Goal: Subscribe to service/newsletter

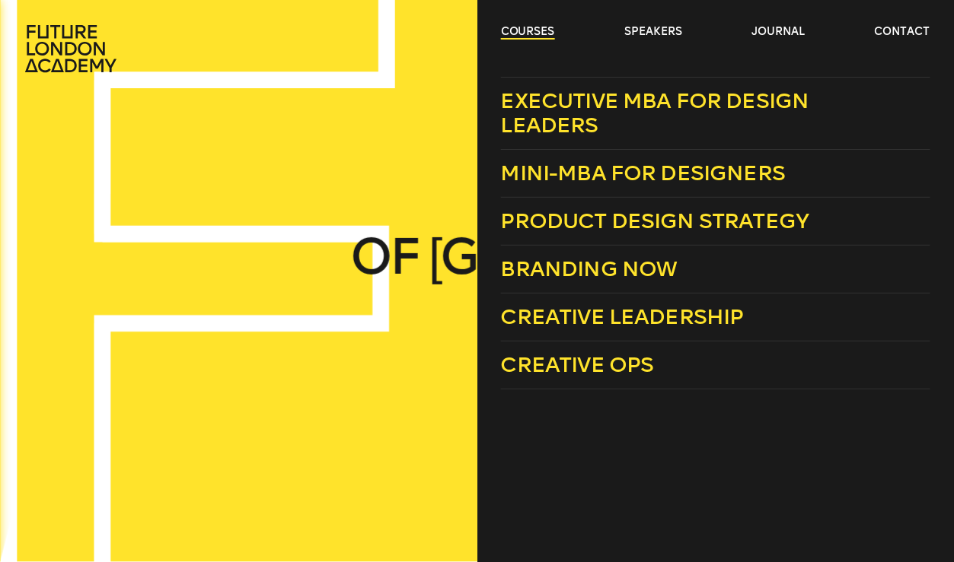
click at [541, 32] on link "courses" at bounding box center [528, 31] width 54 height 15
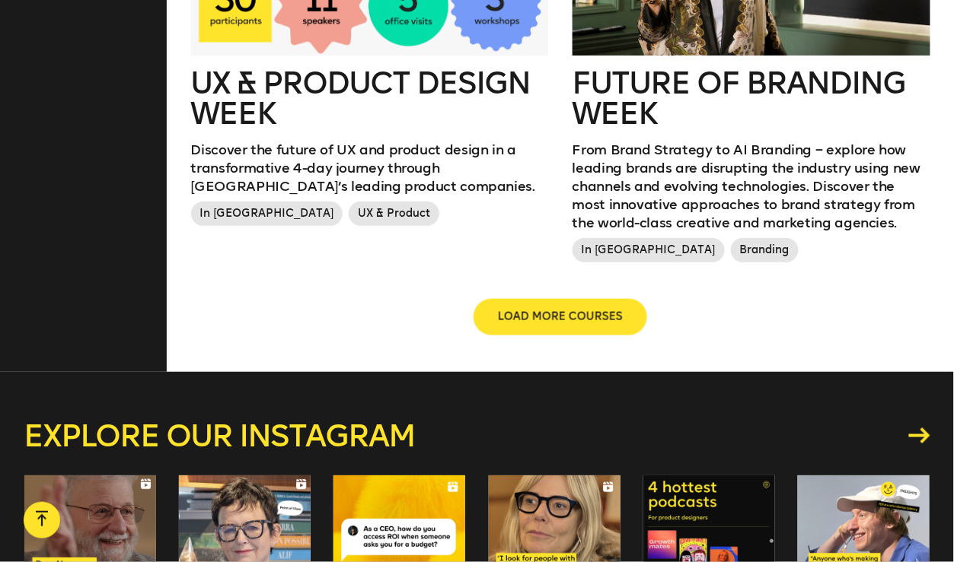
scroll to position [1963, 0]
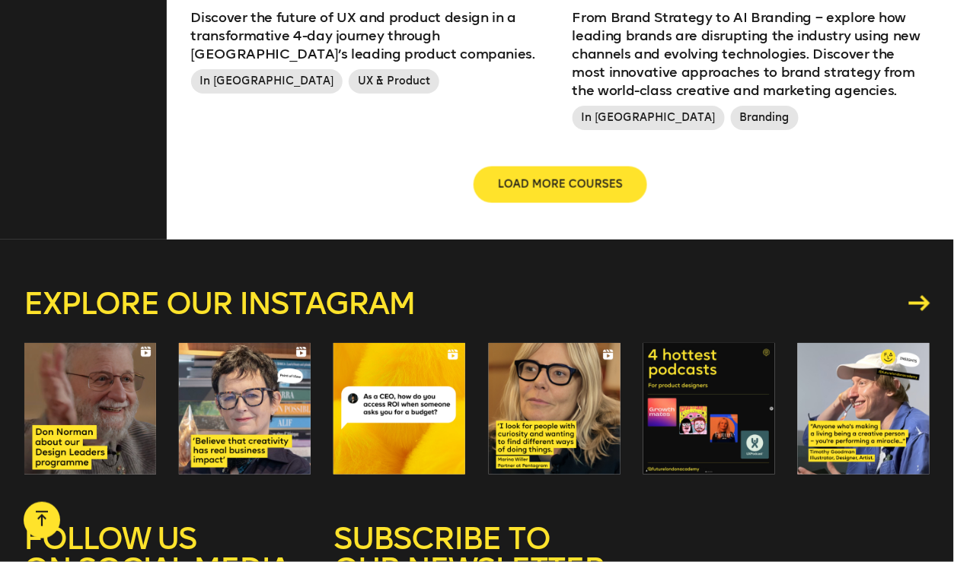
click at [607, 193] on button "LOAD MORE COURSES" at bounding box center [560, 185] width 174 height 37
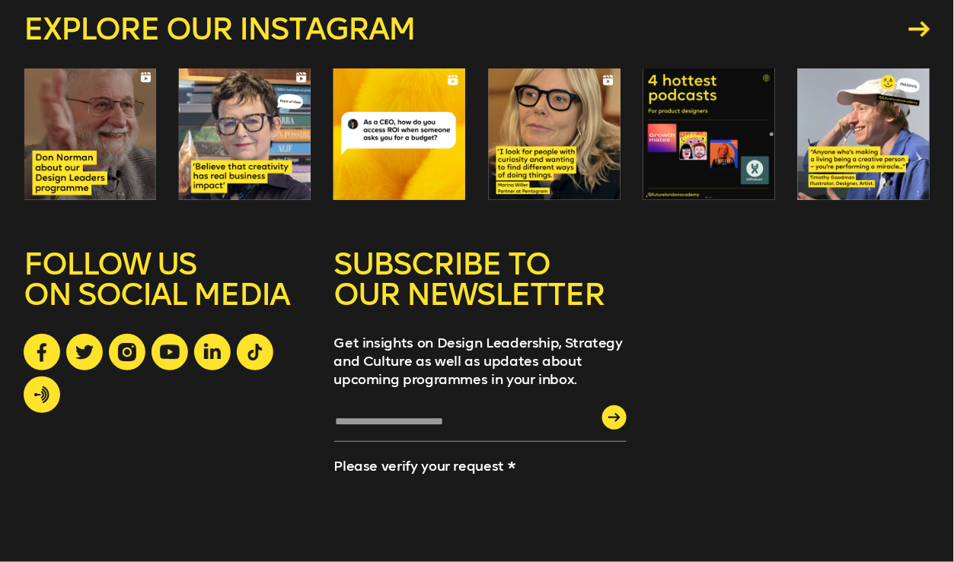
scroll to position [2760, 0]
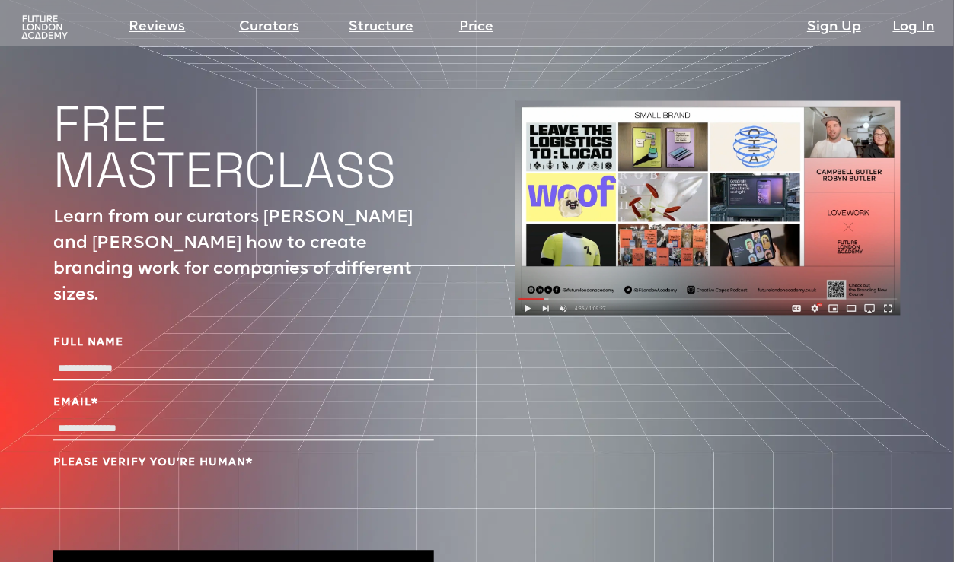
scroll to position [5086, 0]
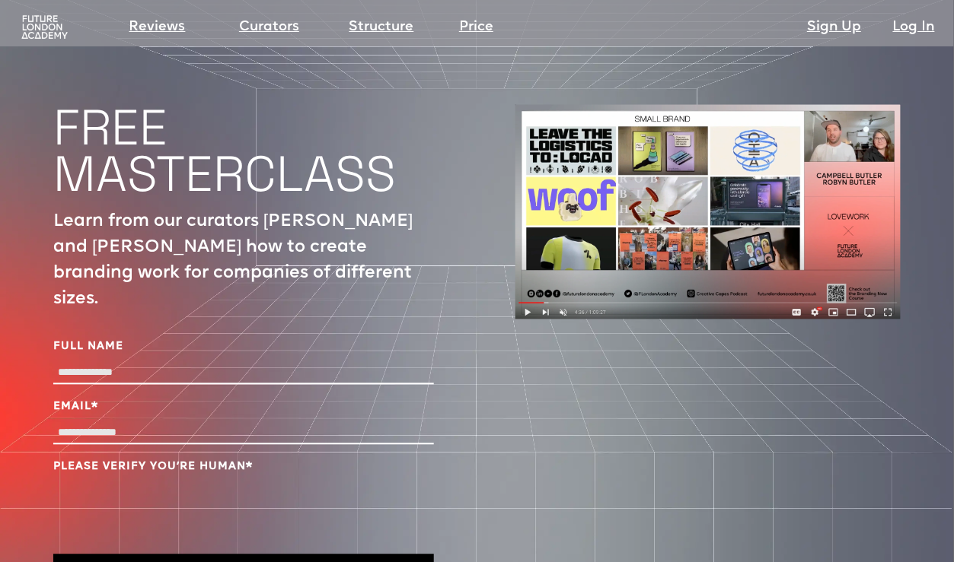
click at [168, 363] on input "Full Name" at bounding box center [243, 374] width 381 height 22
type input "*****"
drag, startPoint x: 158, startPoint y: 312, endPoint x: -75, endPoint y: 307, distance: 232.2
type input "*"
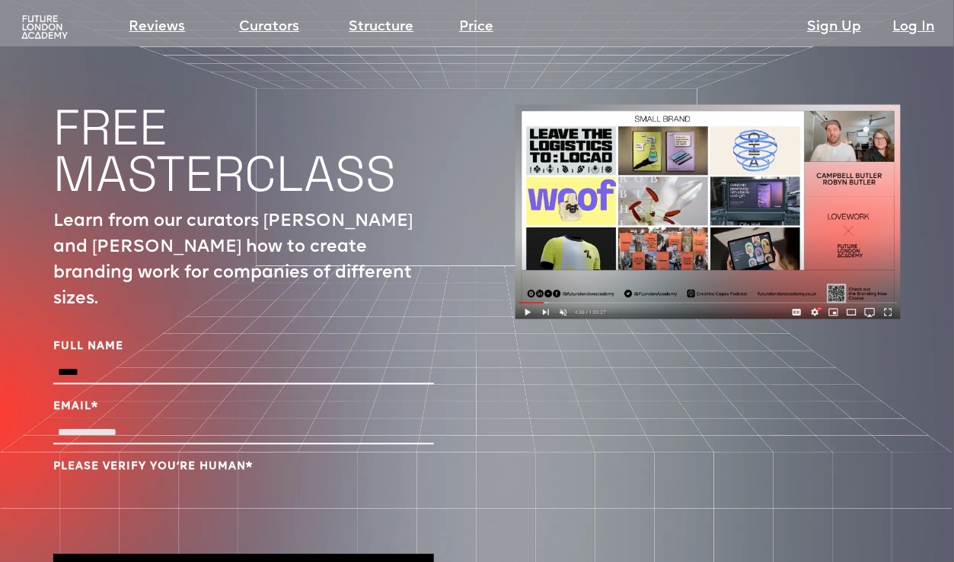
type input "*****"
click at [76, 423] on input "Email *" at bounding box center [243, 434] width 381 height 22
type input "**********"
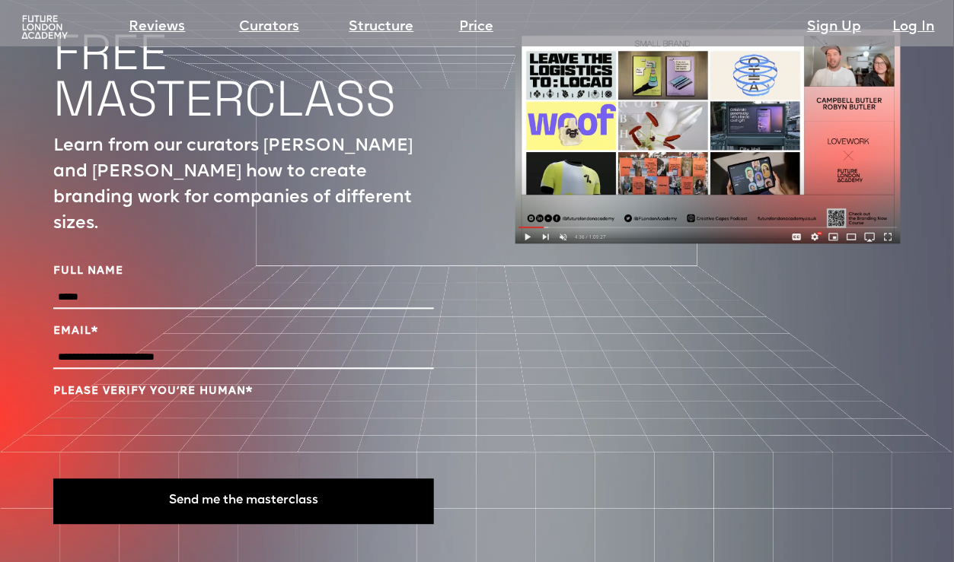
scroll to position [5164, 0]
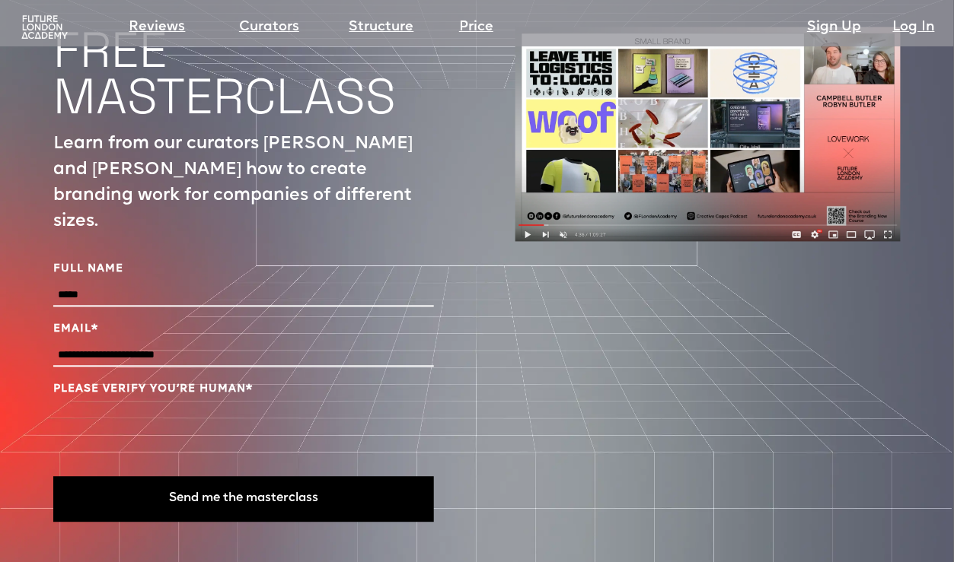
click at [240, 477] on button "Send me the masterclass" at bounding box center [243, 500] width 381 height 46
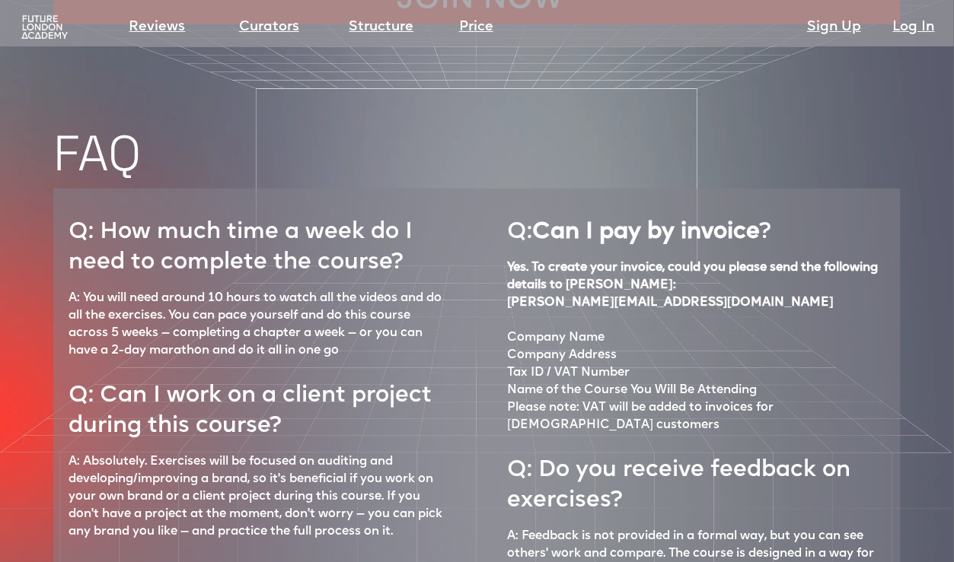
scroll to position [6179, 0]
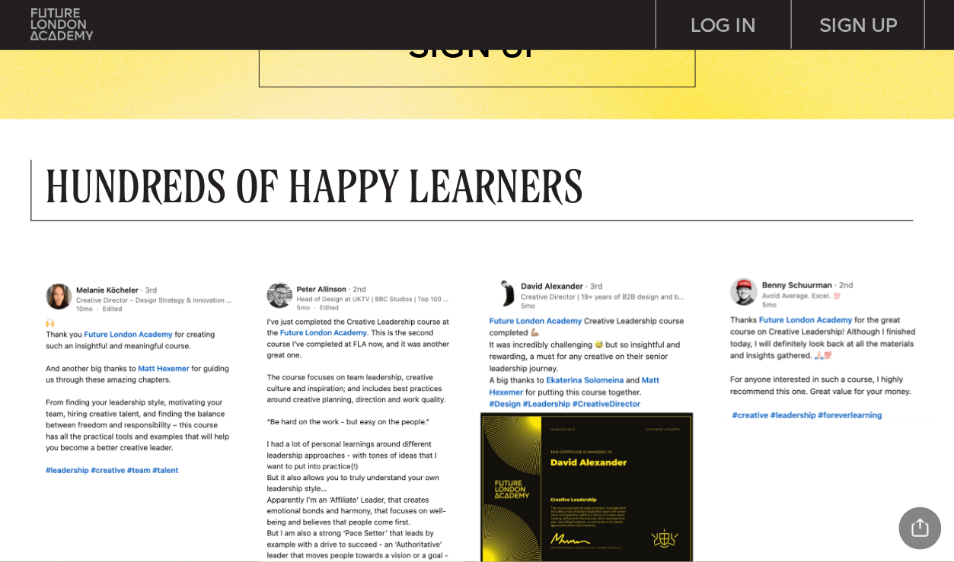
scroll to position [1311, 0]
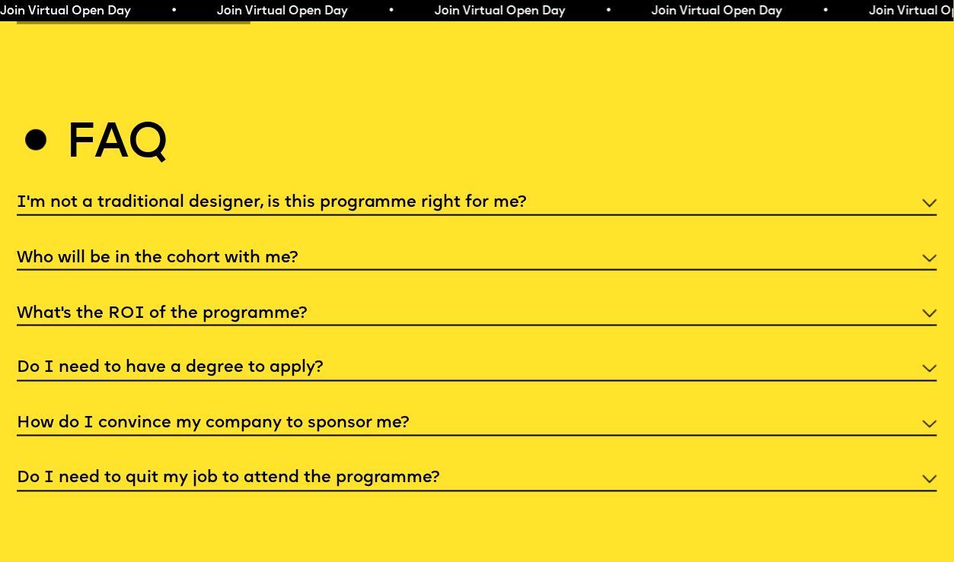
scroll to position [5325, 0]
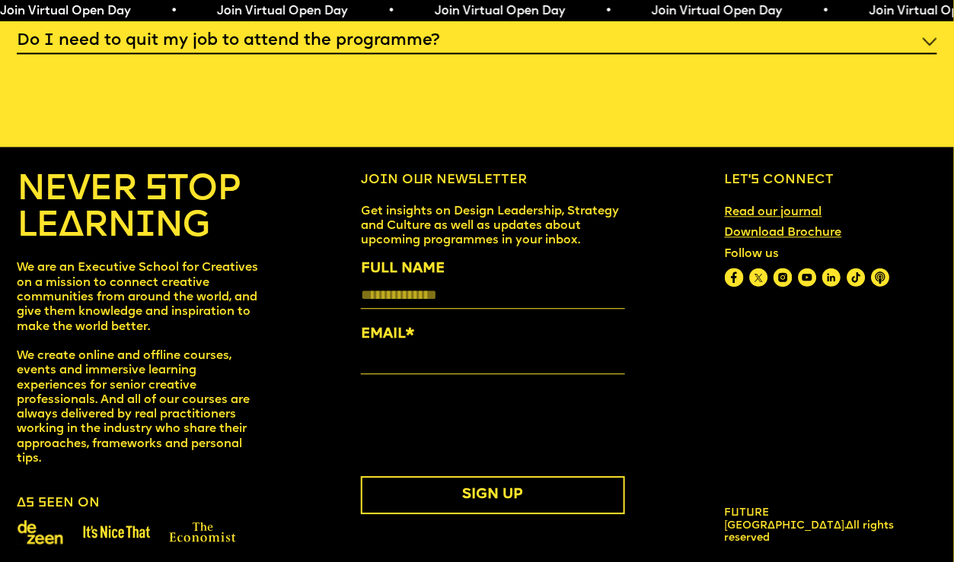
click at [804, 268] on img at bounding box center [807, 277] width 19 height 19
